Goal: Task Accomplishment & Management: Complete application form

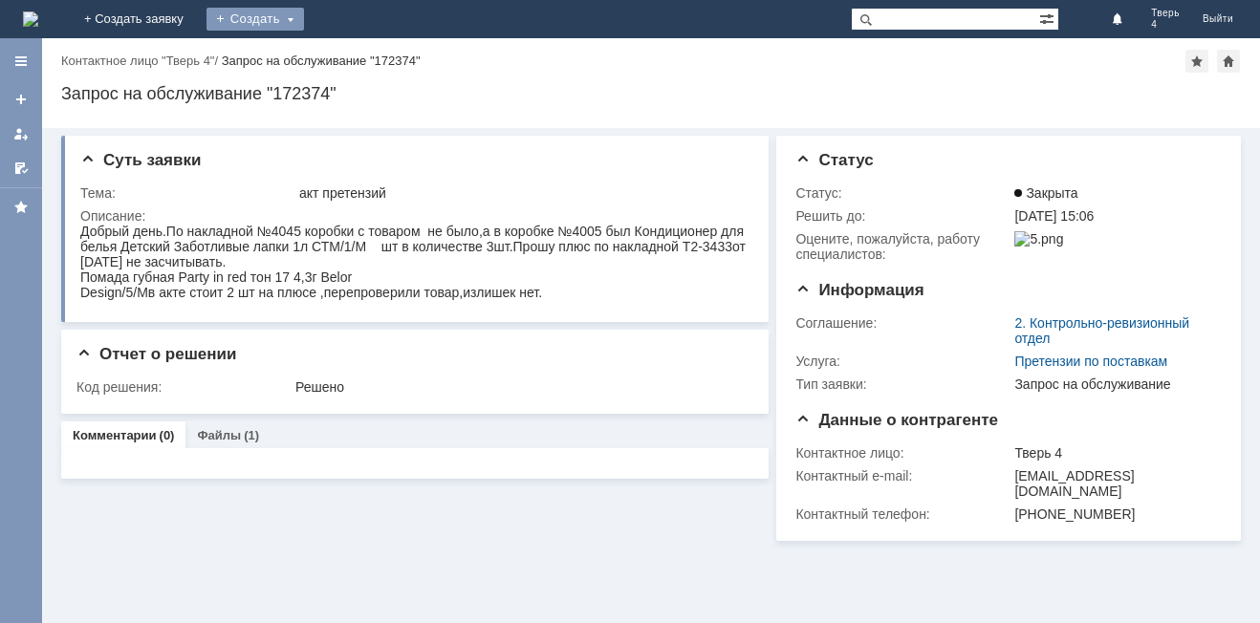
click at [304, 19] on div "Создать" at bounding box center [256, 19] width 98 height 23
click at [356, 66] on link "Заявка" at bounding box center [282, 57] width 145 height 23
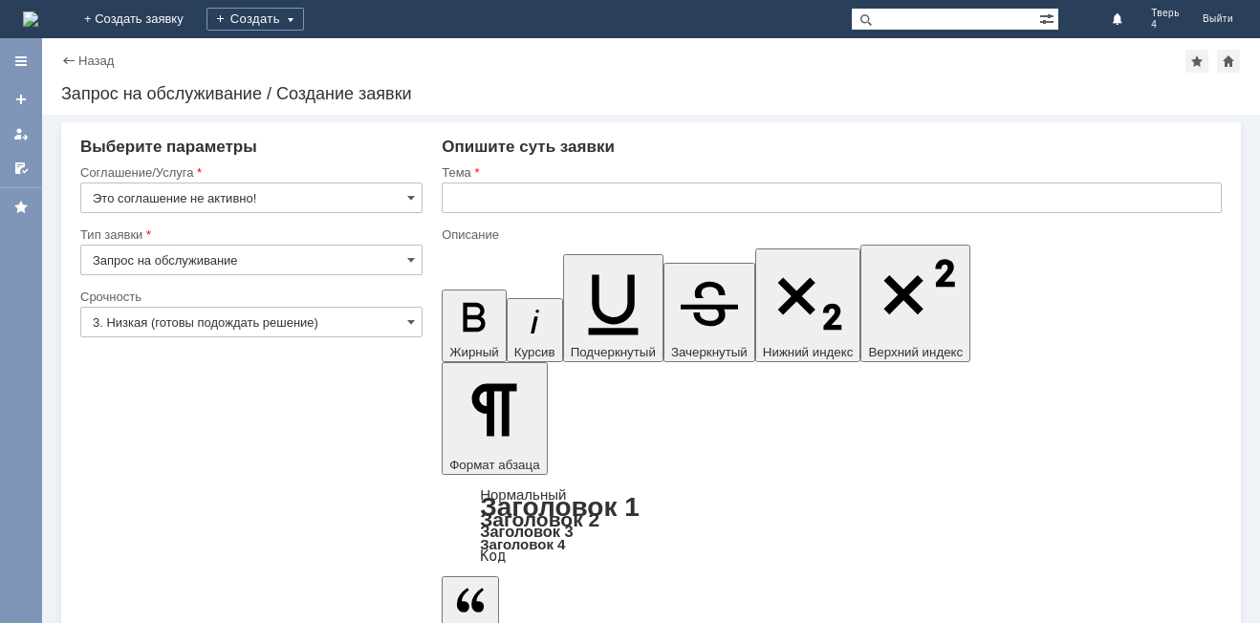
click at [273, 258] on input "Запрос на обслуживание" at bounding box center [251, 260] width 342 height 31
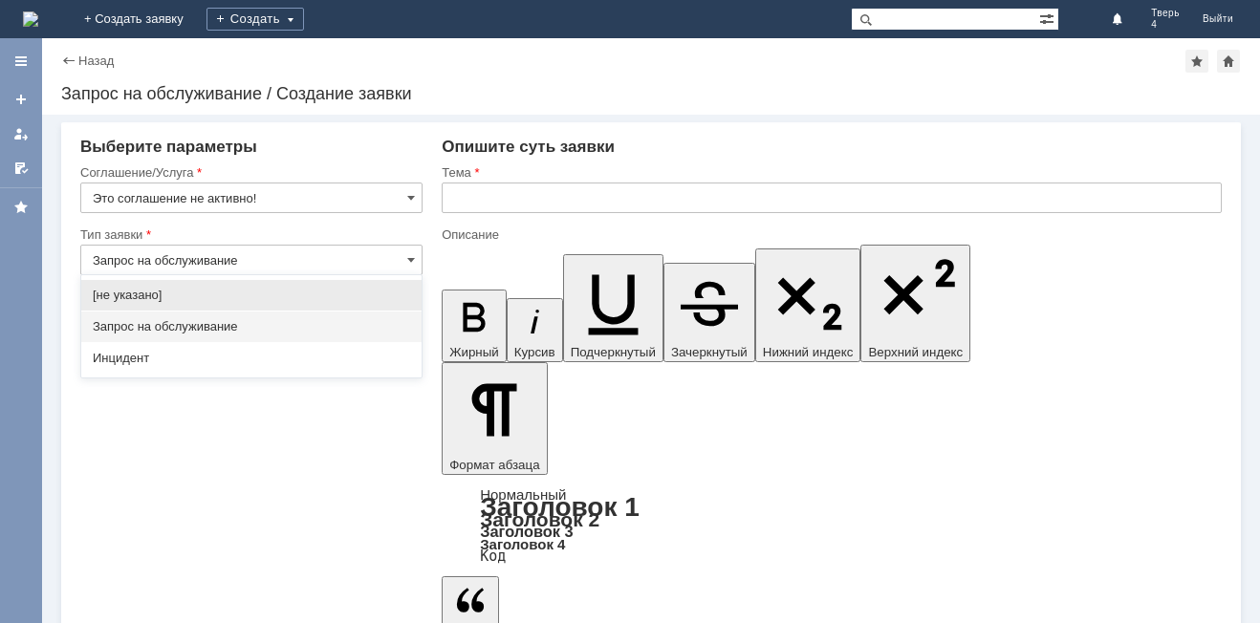
click at [273, 258] on input "Запрос на обслуживание" at bounding box center [251, 260] width 342 height 31
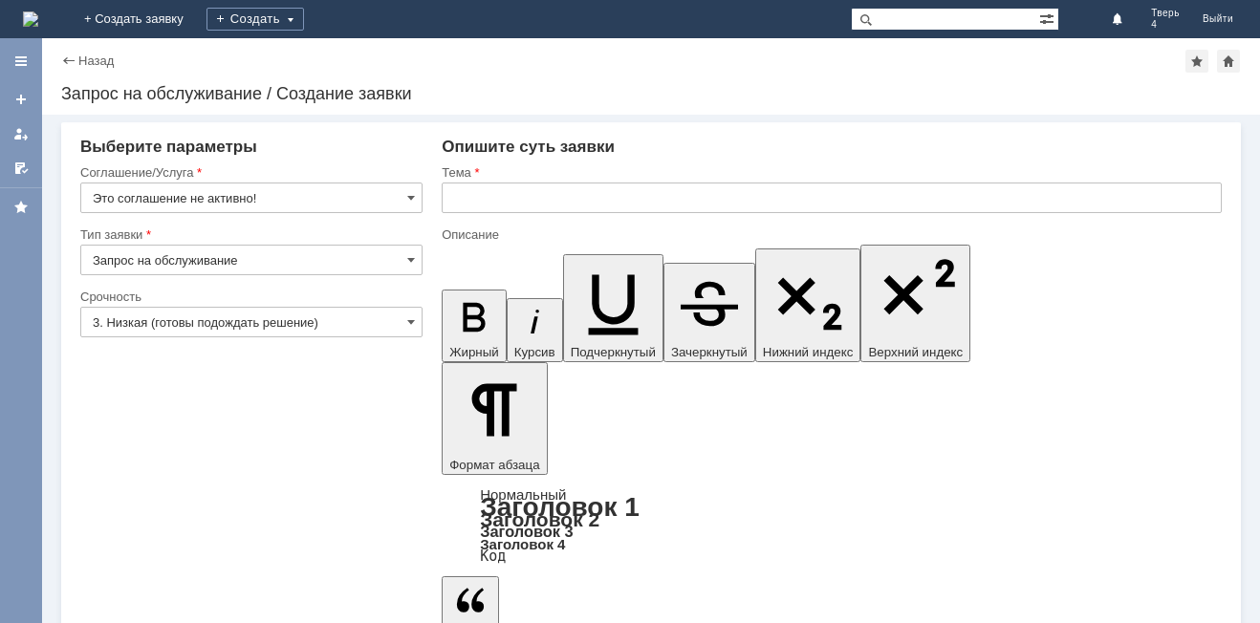
type input "Запрос на обслуживание"
click at [319, 201] on input "Это соглашение не активно!" at bounding box center [251, 198] width 342 height 31
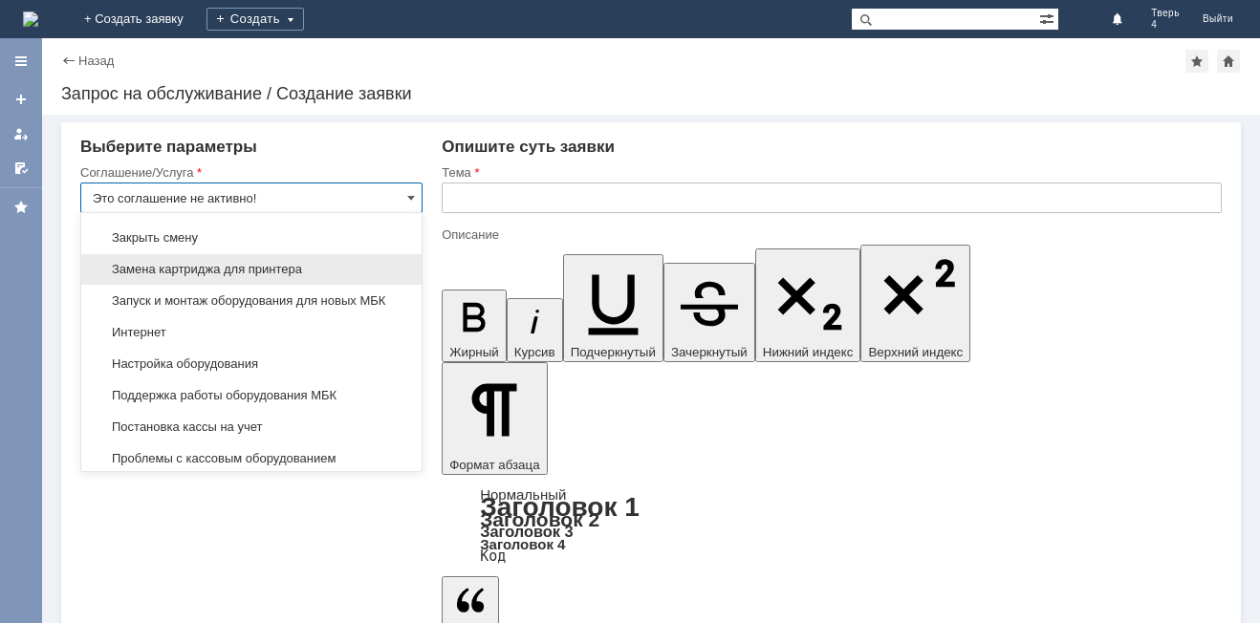
scroll to position [1911, 0]
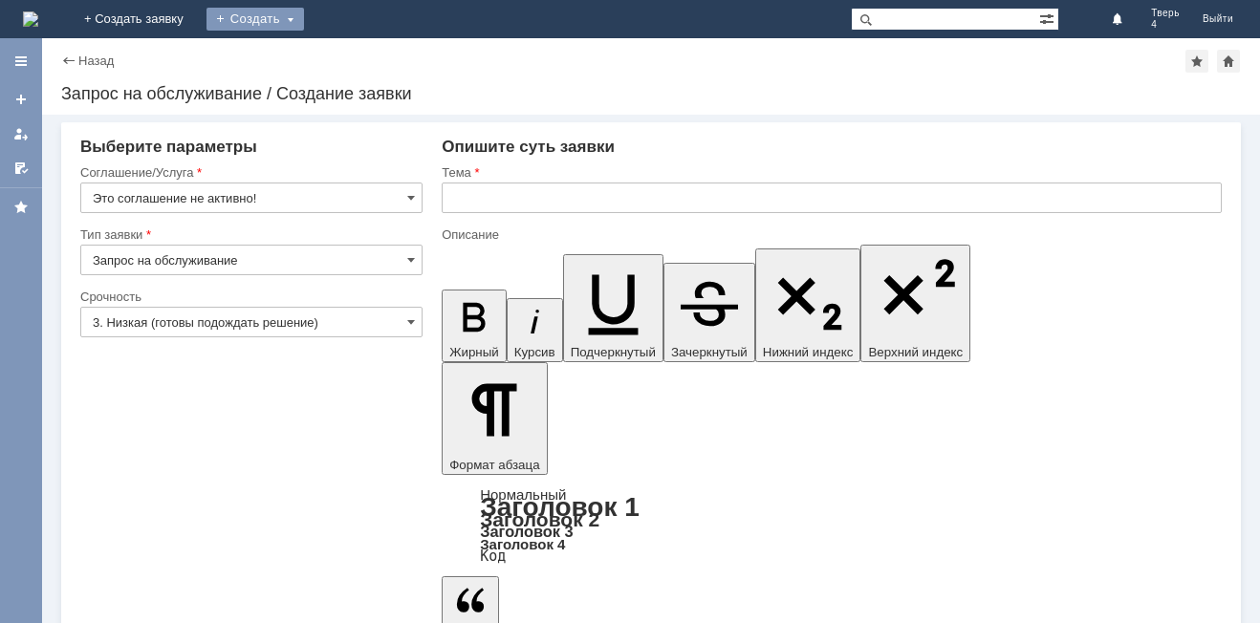
click at [304, 11] on div "Создать" at bounding box center [256, 19] width 98 height 23
click at [285, 199] on input "Это соглашение не активно!" at bounding box center [251, 198] width 342 height 31
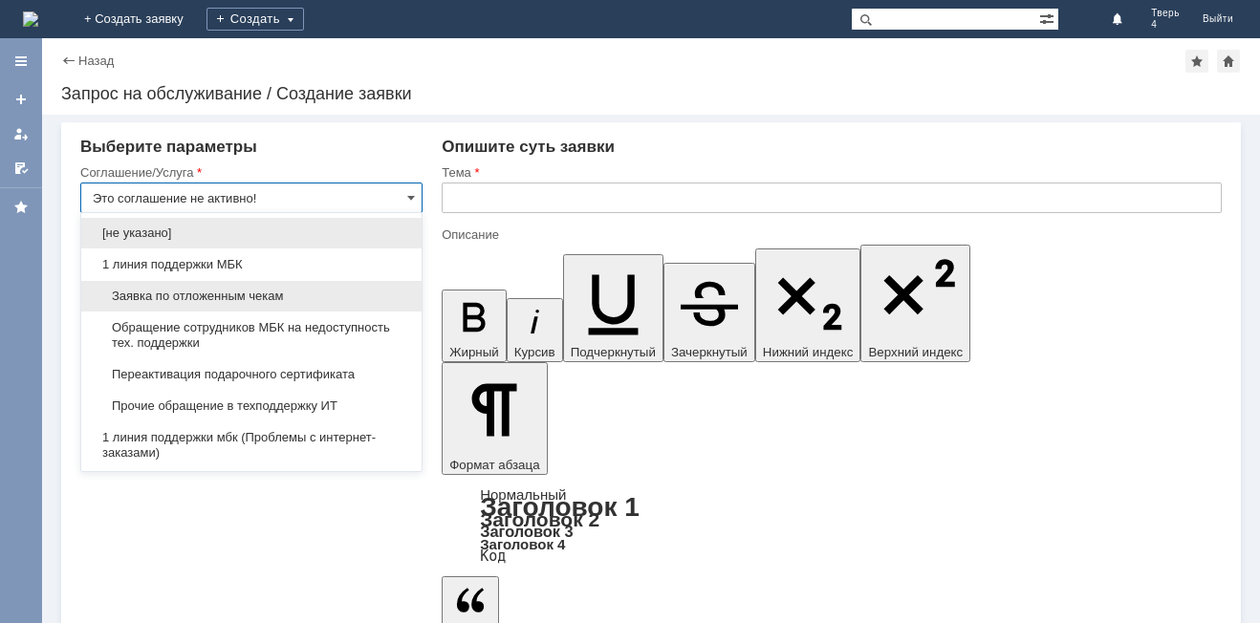
click at [296, 289] on span "Заявка по отложенным чекам" at bounding box center [251, 296] width 317 height 15
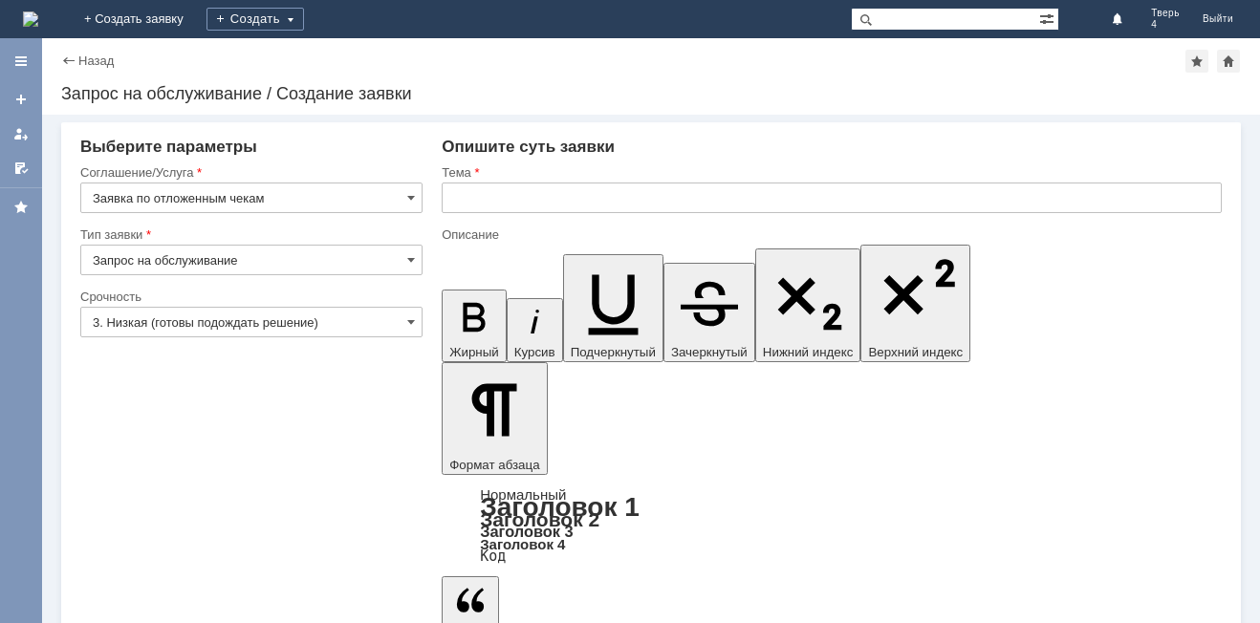
type input "Заявка по отложенным чекам"
click at [466, 202] on input "text" at bounding box center [832, 198] width 780 height 31
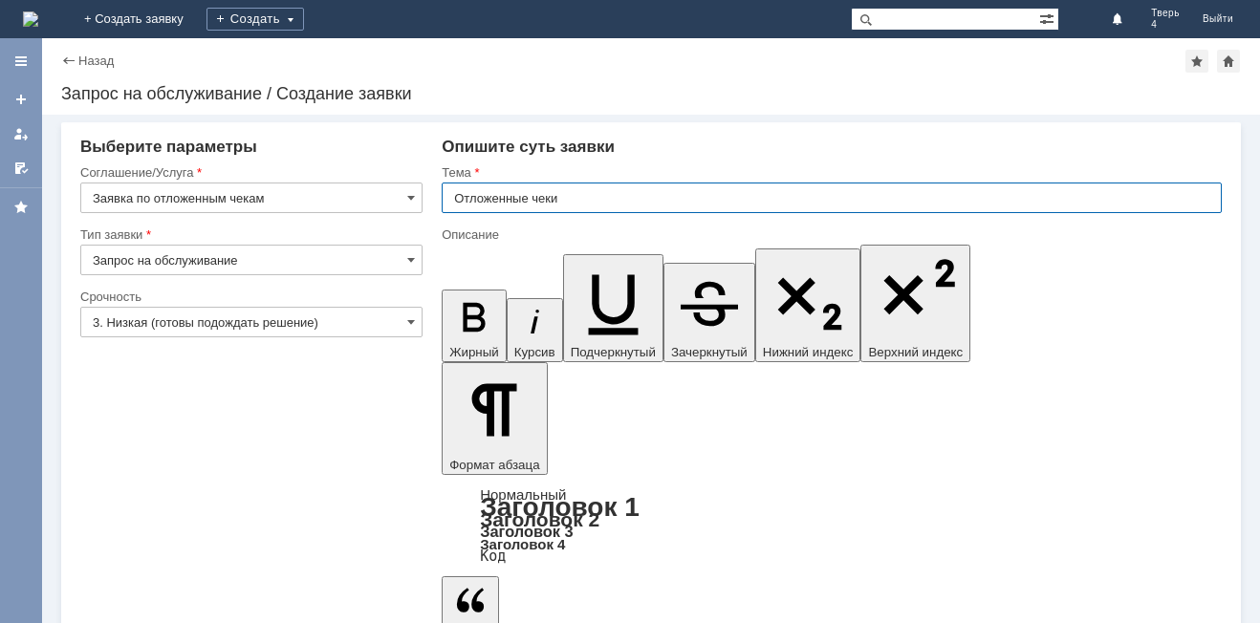
type input "Отложенные чеки"
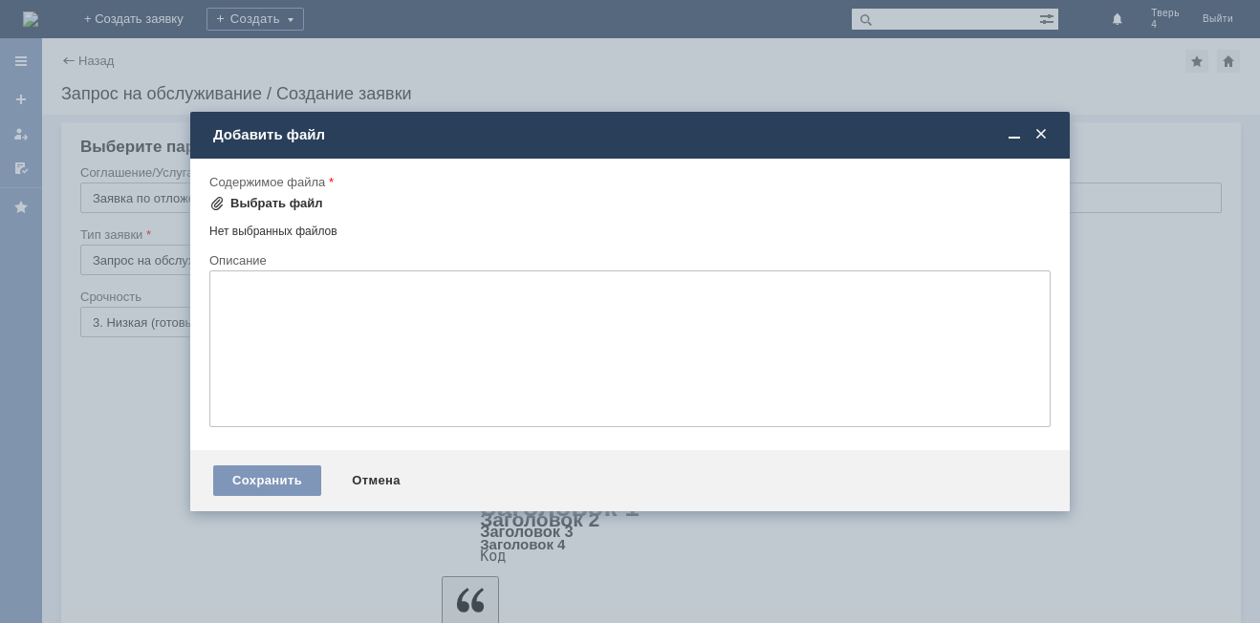
click at [256, 211] on div "Выбрать файл" at bounding box center [266, 203] width 114 height 23
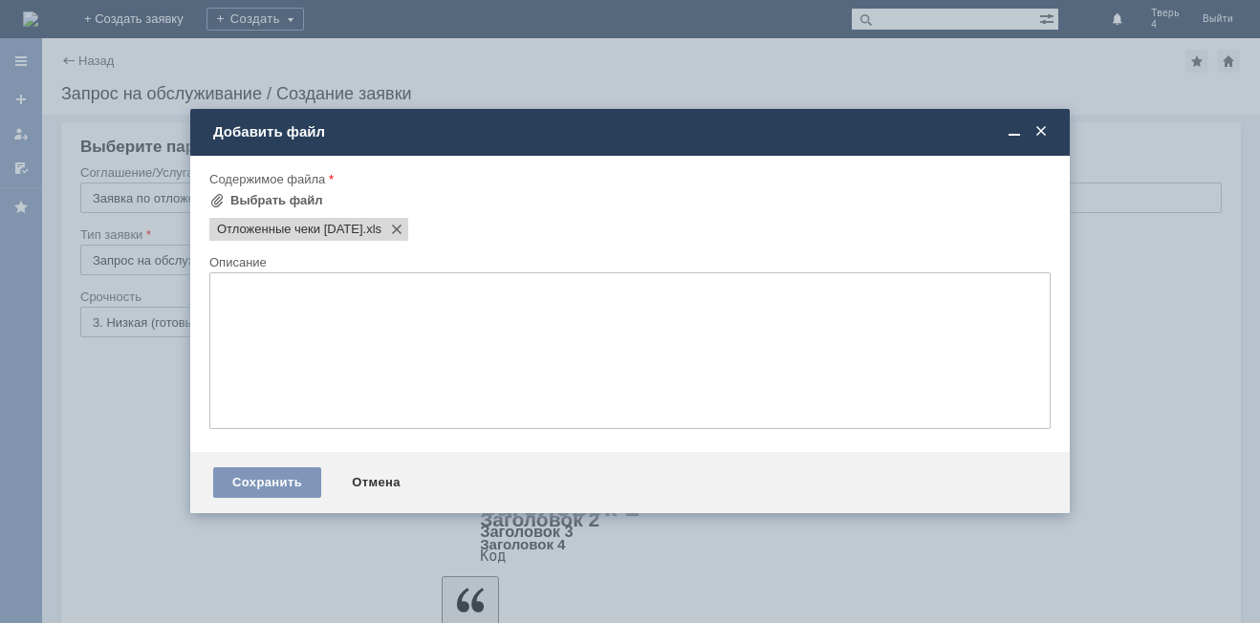
scroll to position [0, 0]
click at [320, 349] on textarea at bounding box center [629, 350] width 841 height 157
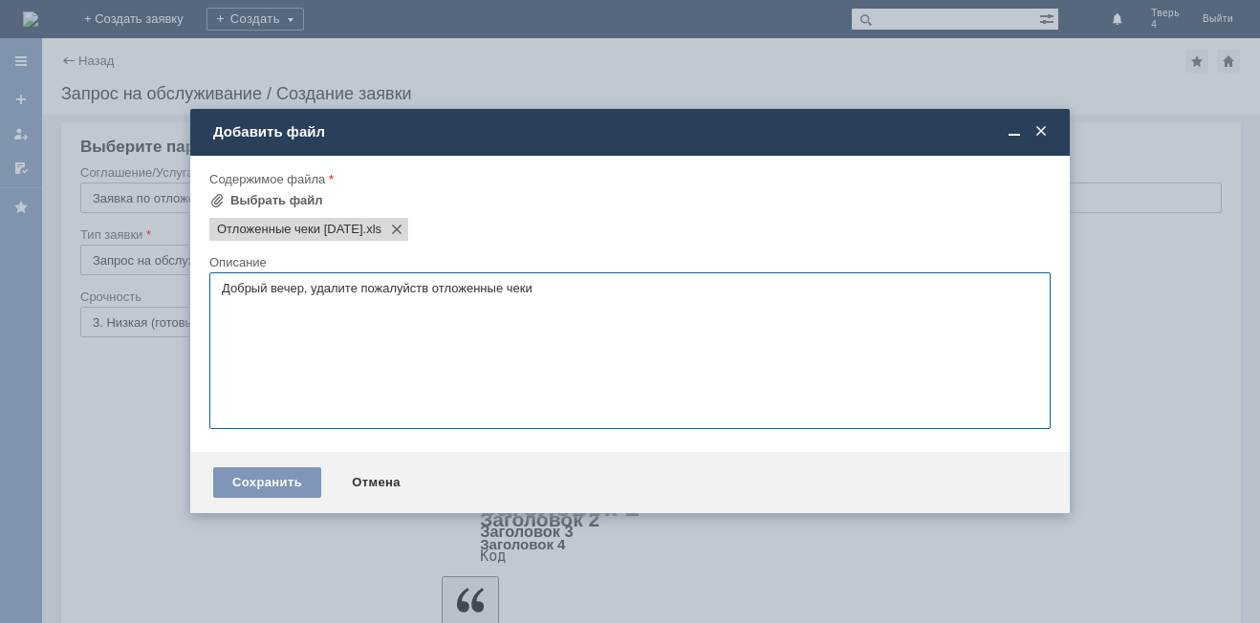
click at [430, 290] on textarea "Добрый вечер, удалите пожалуйств отложенные чеки" at bounding box center [629, 350] width 841 height 157
click at [429, 290] on textarea "Добрый вечер, удалите пожалуйства отложенные чеки" at bounding box center [629, 350] width 841 height 157
click at [591, 328] on textarea "Добрый вечер, удалите пожалуйста отложенные чеки" at bounding box center [629, 350] width 841 height 157
type textarea "Добрый вечер, удалите пожалуйста отложенные чеки"
click at [294, 477] on div "Сохранить" at bounding box center [267, 483] width 108 height 31
